Goal: Transaction & Acquisition: Purchase product/service

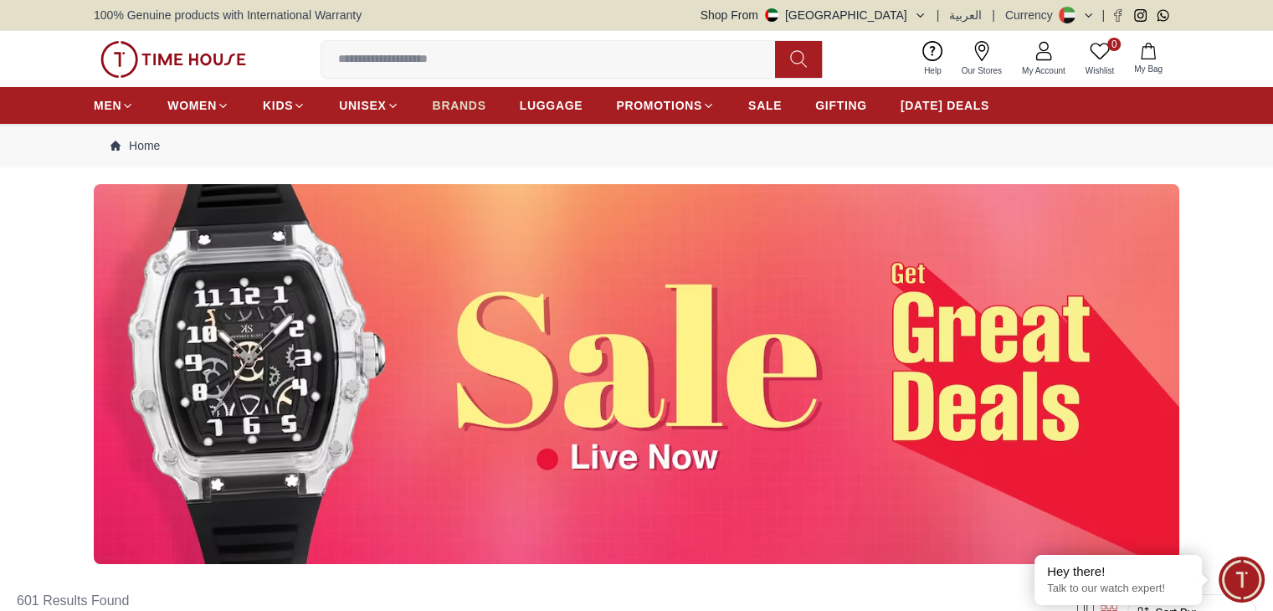
click at [450, 106] on span "BRANDS" at bounding box center [460, 105] width 54 height 17
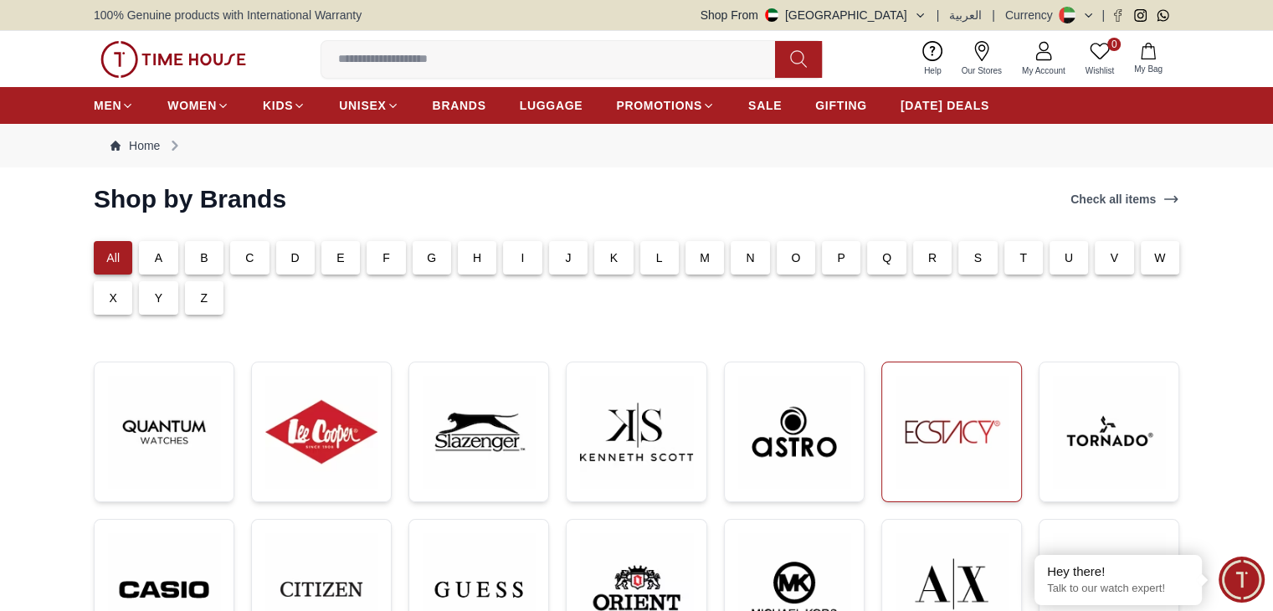
scroll to position [251, 0]
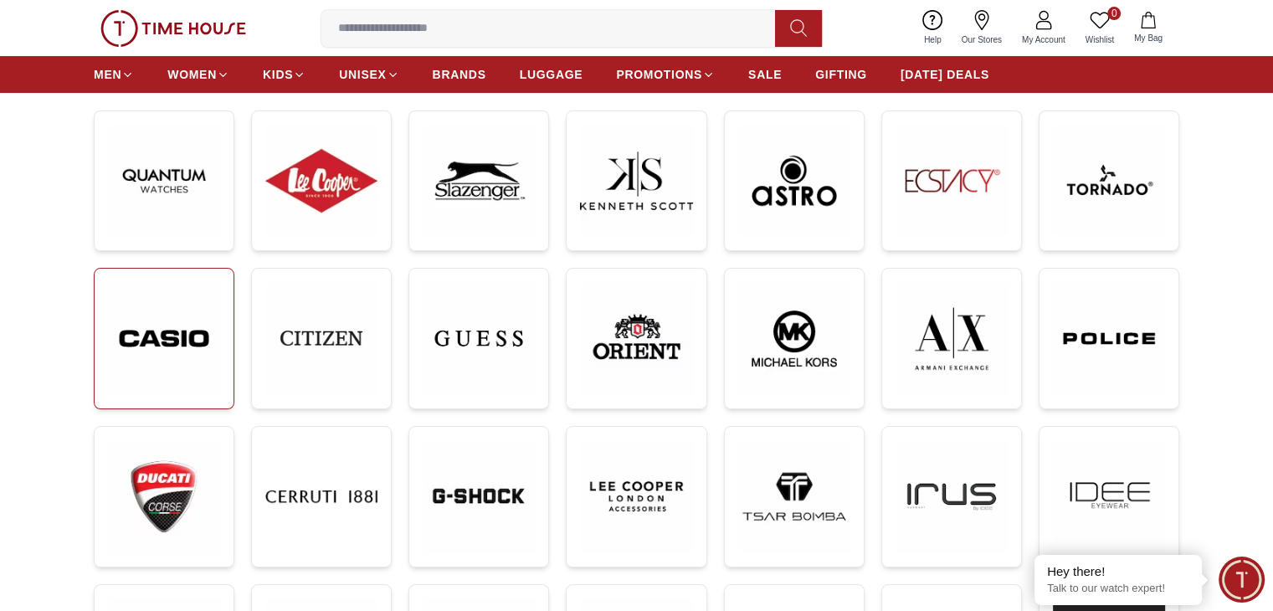
click at [138, 352] on img at bounding box center [164, 338] width 112 height 113
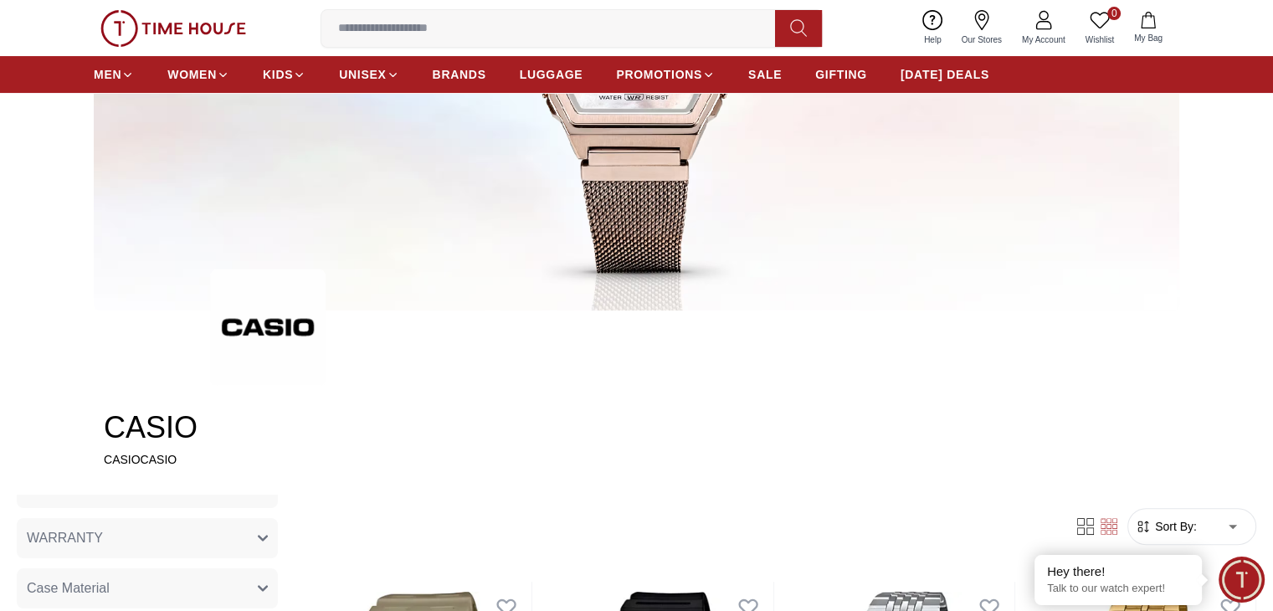
scroll to position [84, 0]
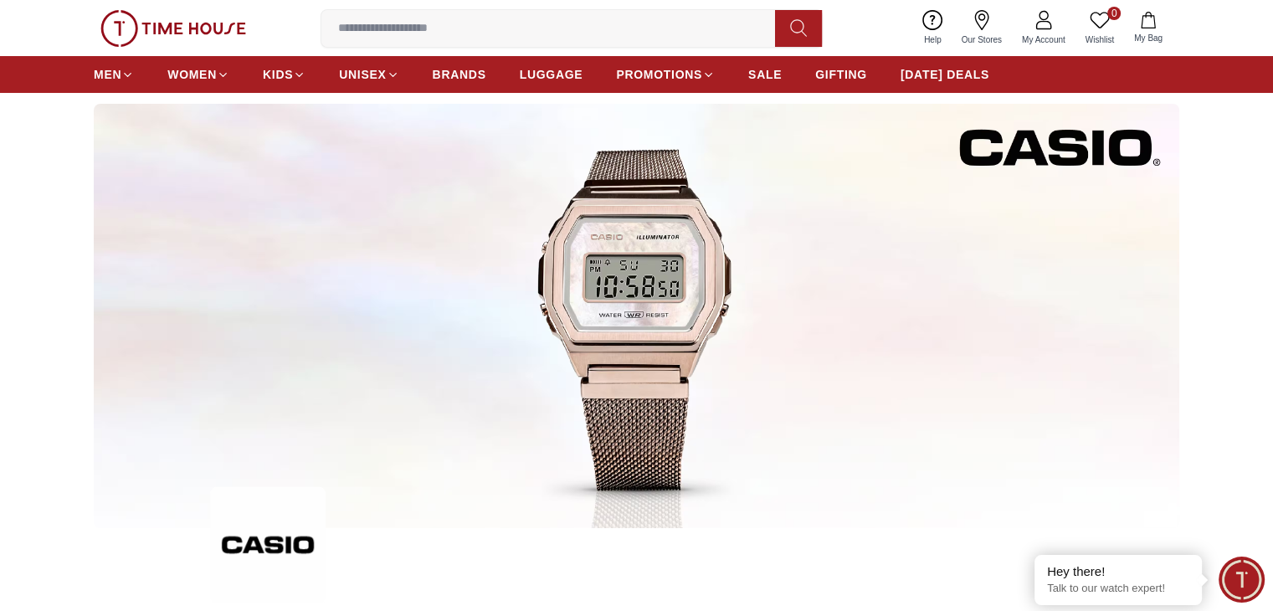
click at [441, 37] on input at bounding box center [554, 28] width 467 height 33
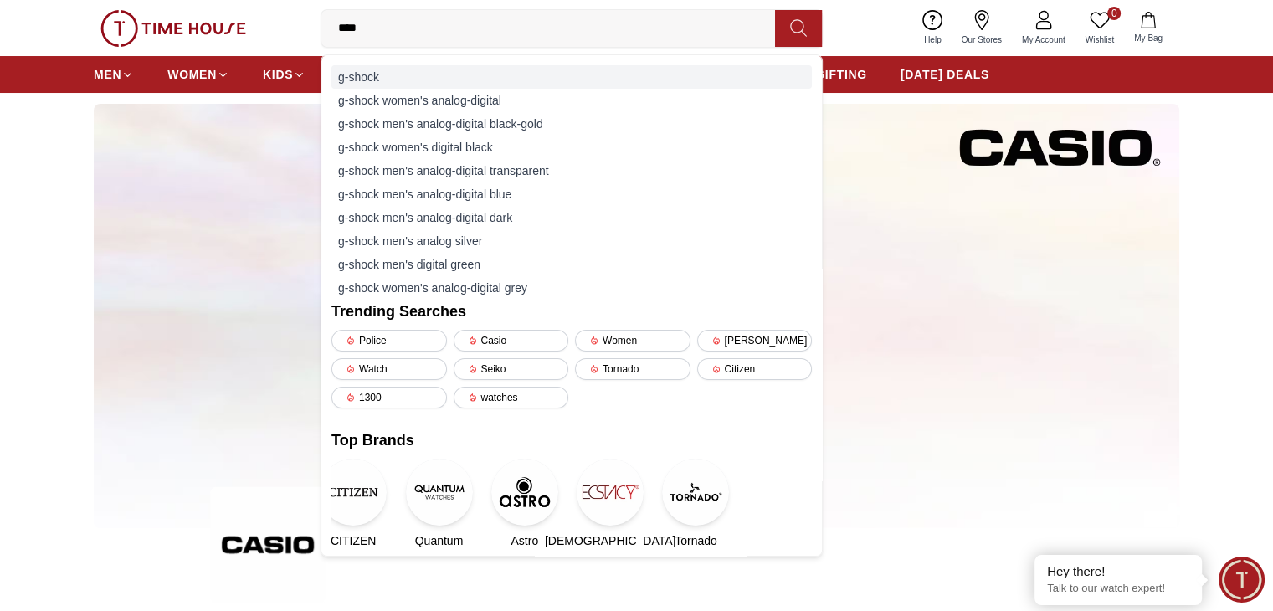
type input "****"
click at [440, 66] on div "g-shock" at bounding box center [572, 76] width 481 height 23
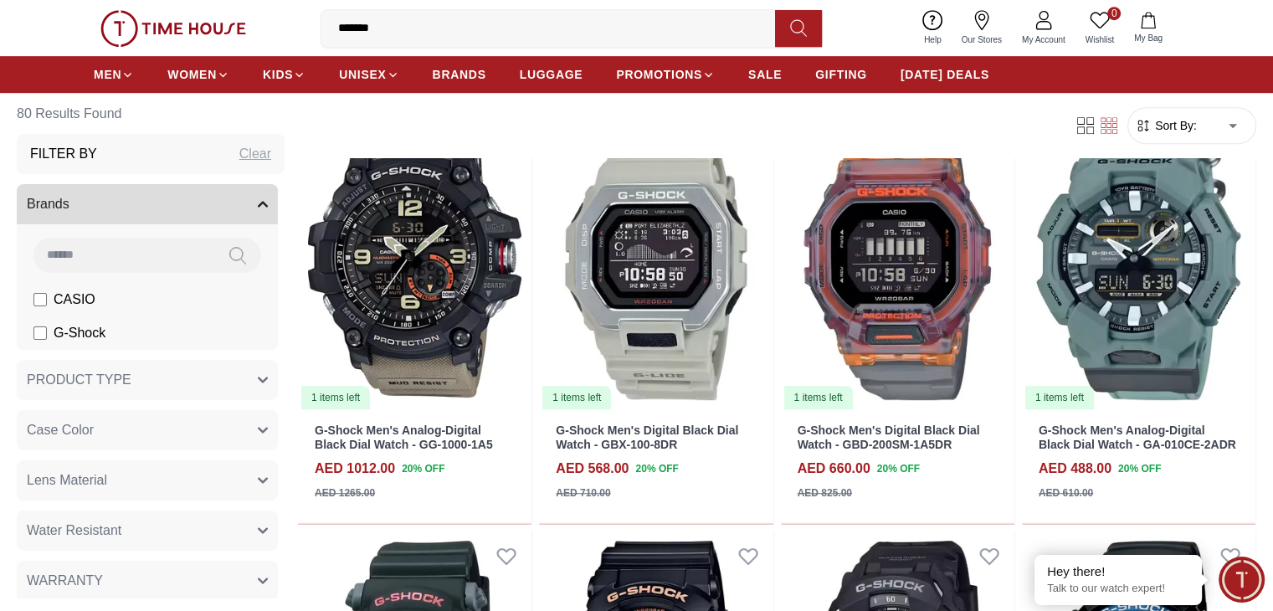
scroll to position [1005, 0]
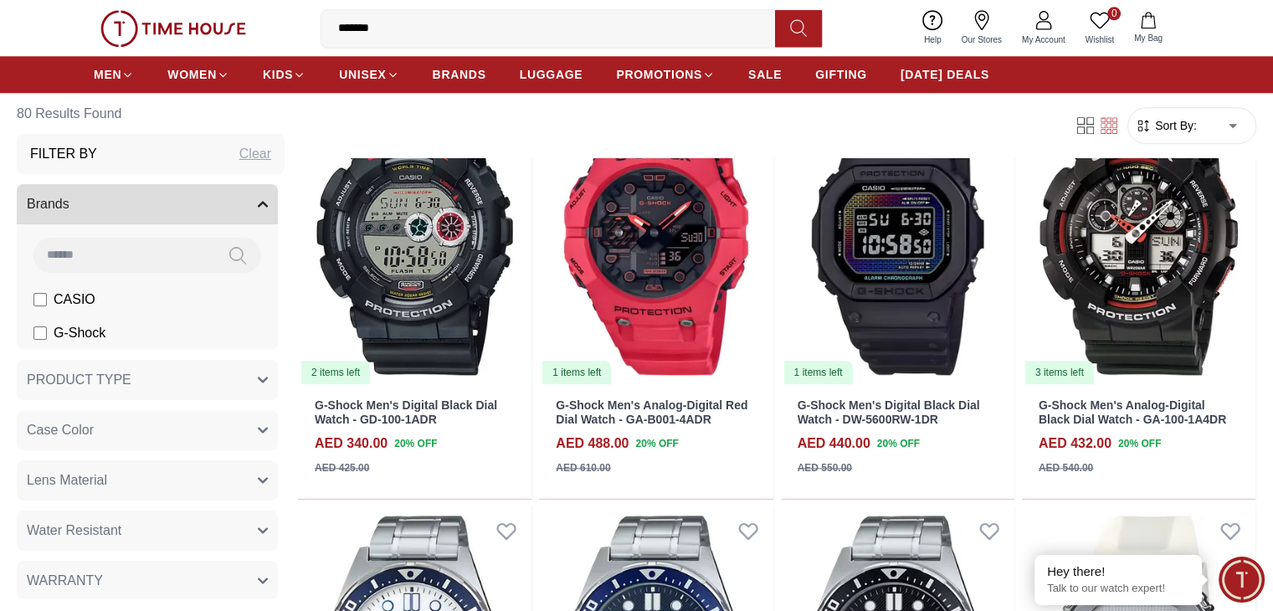
scroll to position [2009, 0]
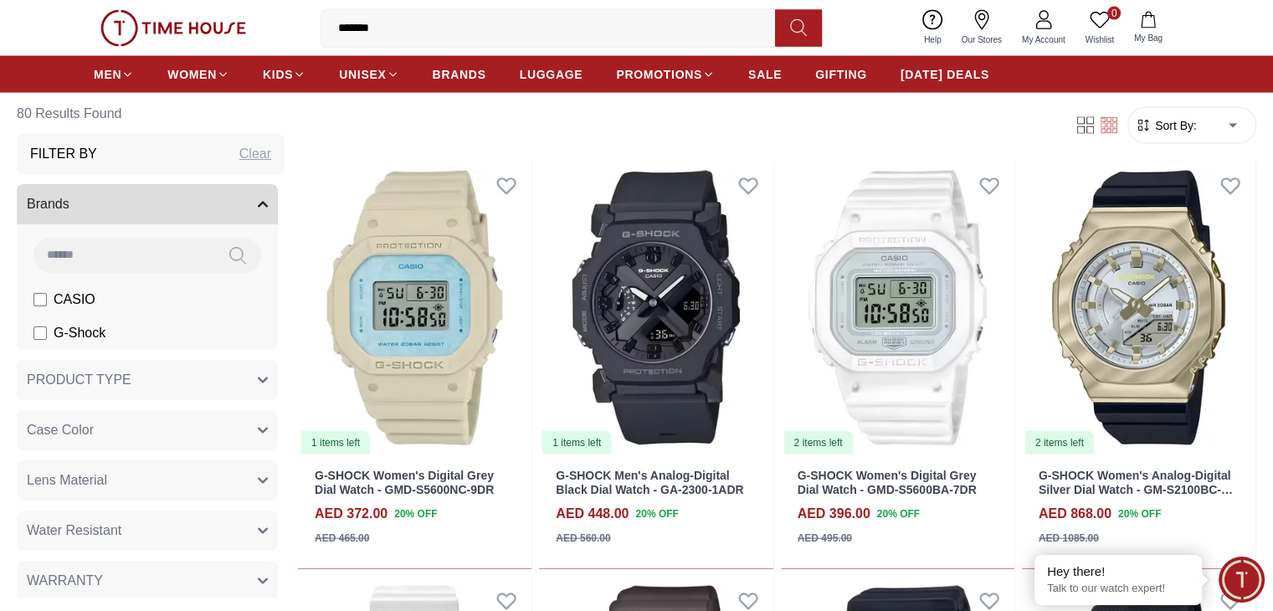
scroll to position [3600, 0]
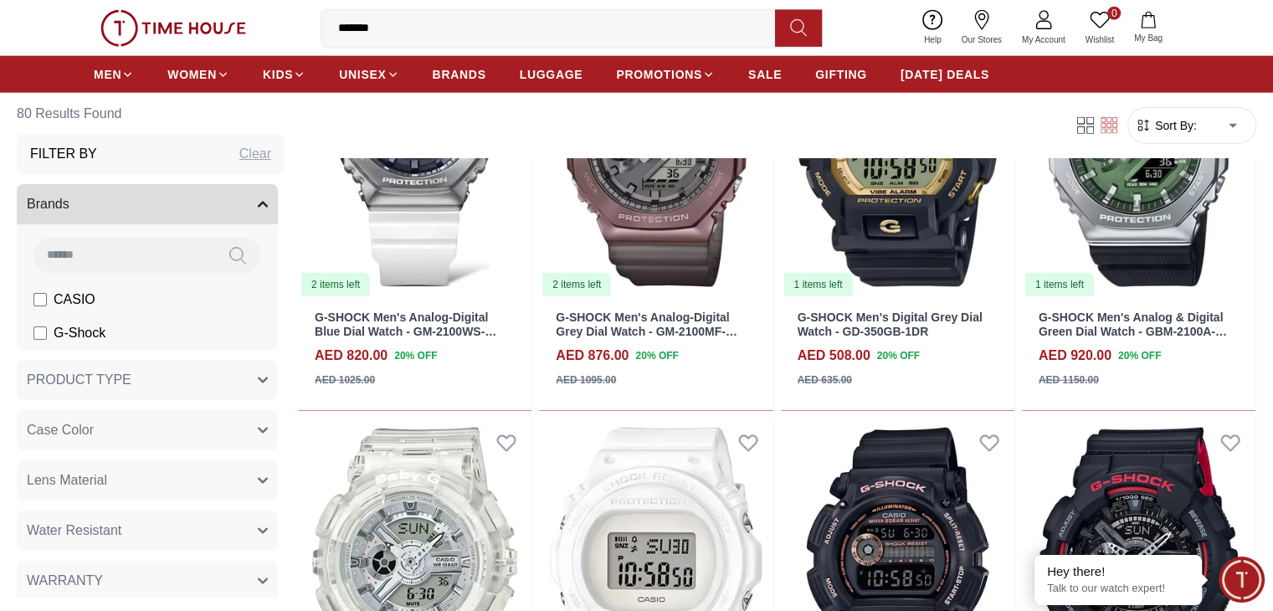
scroll to position [4018, 0]
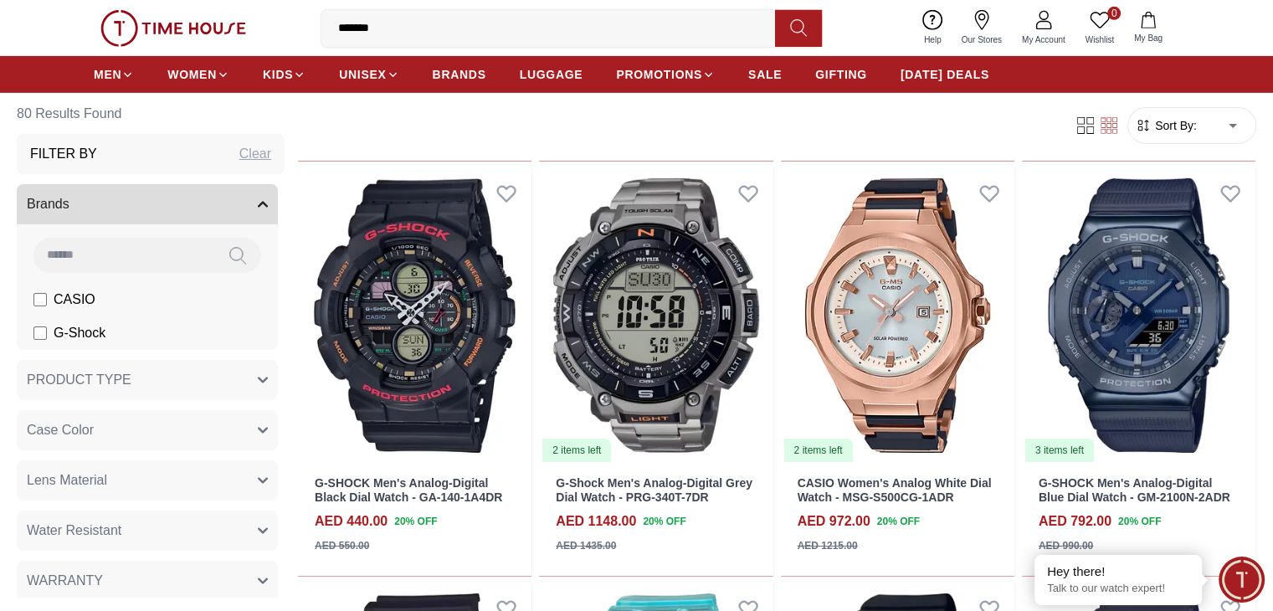
scroll to position [5660, 0]
